Goal: Task Accomplishment & Management: Manage account settings

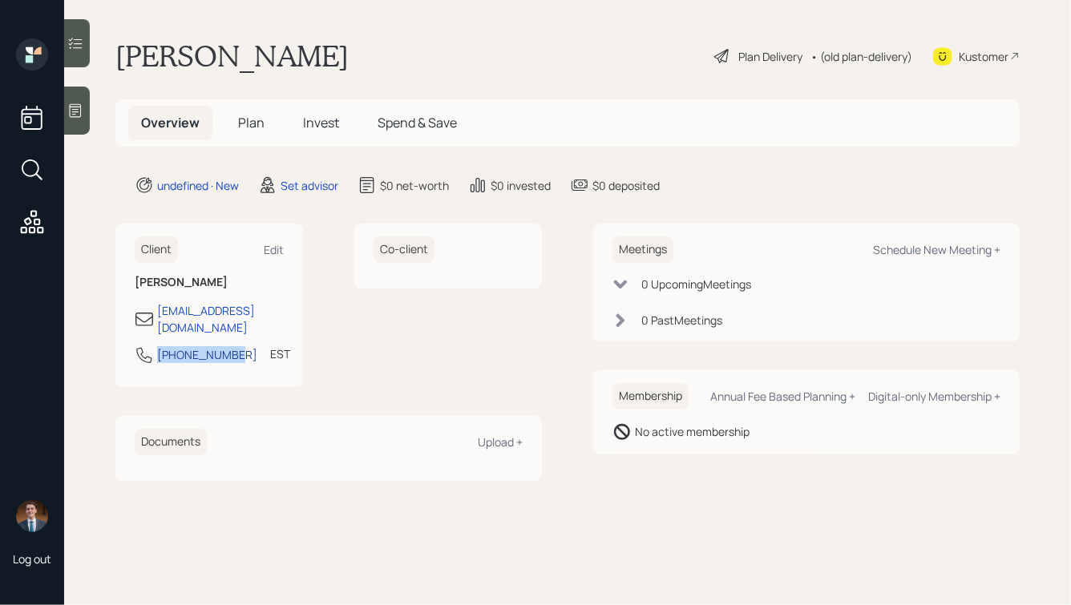
drag, startPoint x: 228, startPoint y: 343, endPoint x: 158, endPoint y: 344, distance: 69.7
click at [158, 345] on div "[PHONE_NUMBER] EST Currently 12:59 PM" at bounding box center [209, 359] width 149 height 29
copy div "[PHONE_NUMBER]"
click at [914, 247] on div "Schedule New Meeting +" at bounding box center [936, 249] width 127 height 15
select select "round-[PERSON_NAME]"
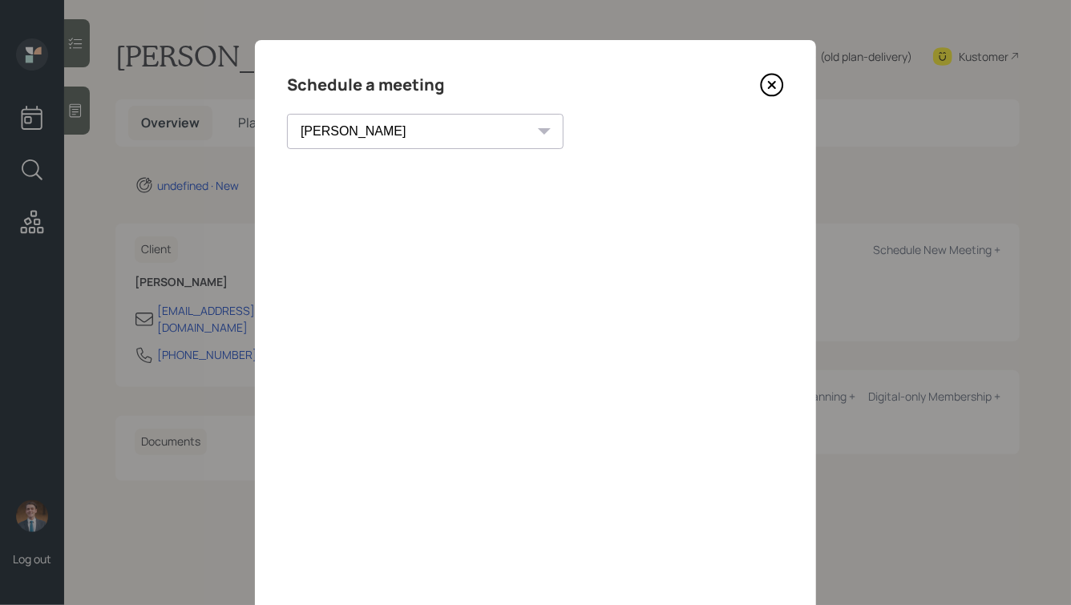
scroll to position [6, 0]
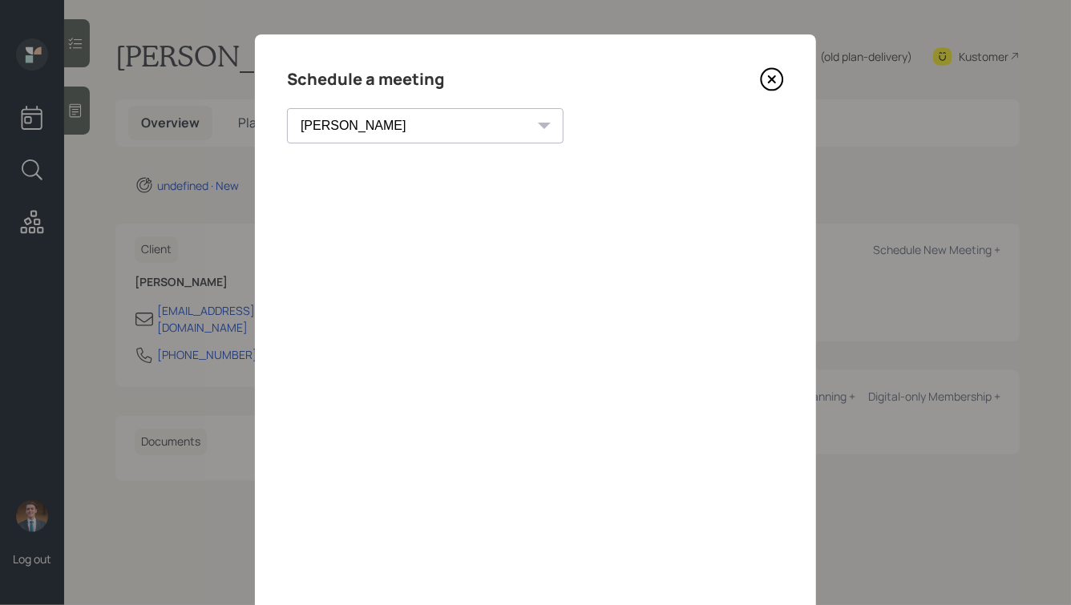
click at [775, 81] on icon at bounding box center [772, 79] width 24 height 24
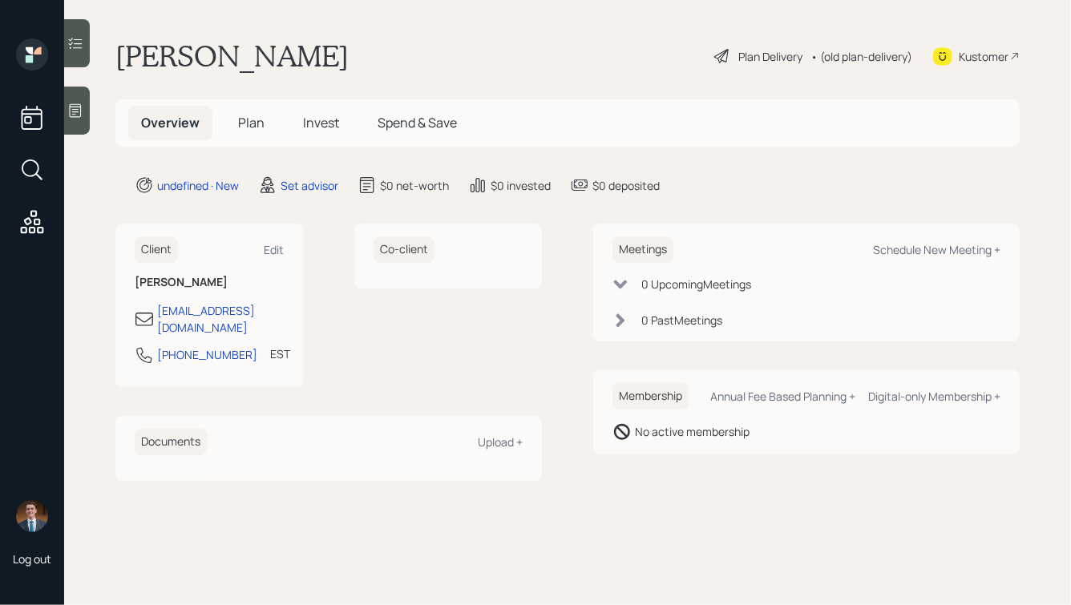
click at [75, 107] on icon at bounding box center [75, 111] width 16 height 16
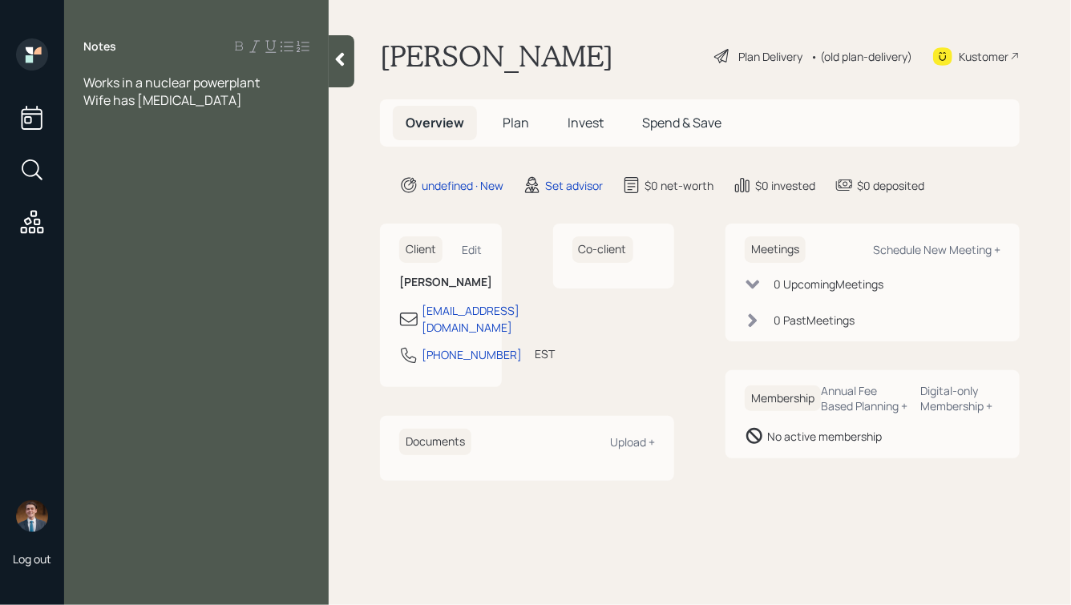
click at [345, 61] on icon at bounding box center [340, 59] width 16 height 16
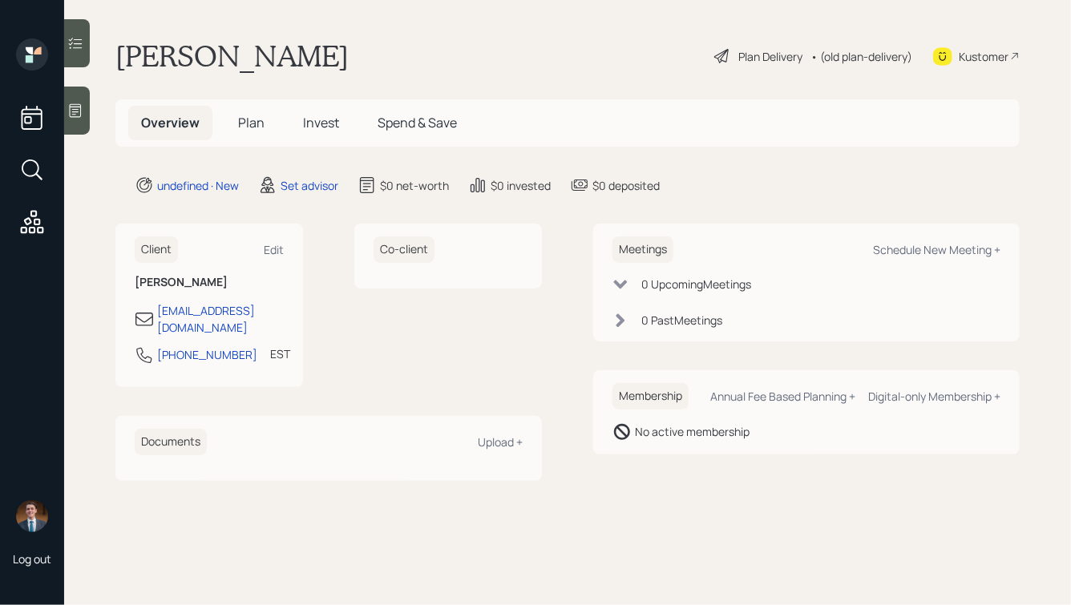
click at [78, 115] on icon at bounding box center [75, 111] width 16 height 16
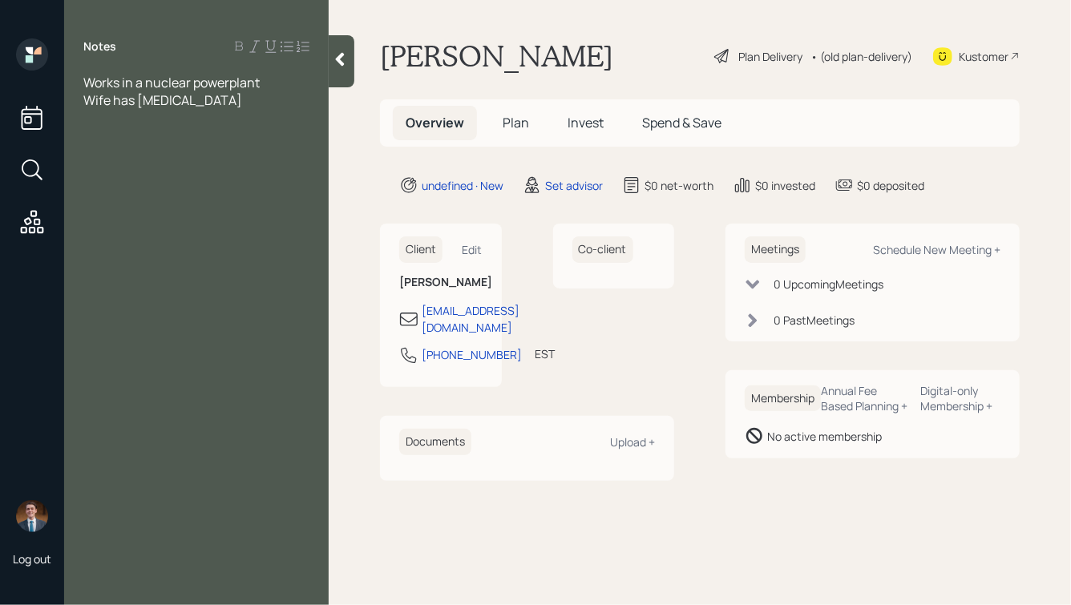
click at [272, 83] on div "Works in a nuclear powerplant Wife has macular degeneration" at bounding box center [196, 91] width 226 height 35
click at [342, 60] on icon at bounding box center [340, 59] width 16 height 16
